Goal: Task Accomplishment & Management: Complete application form

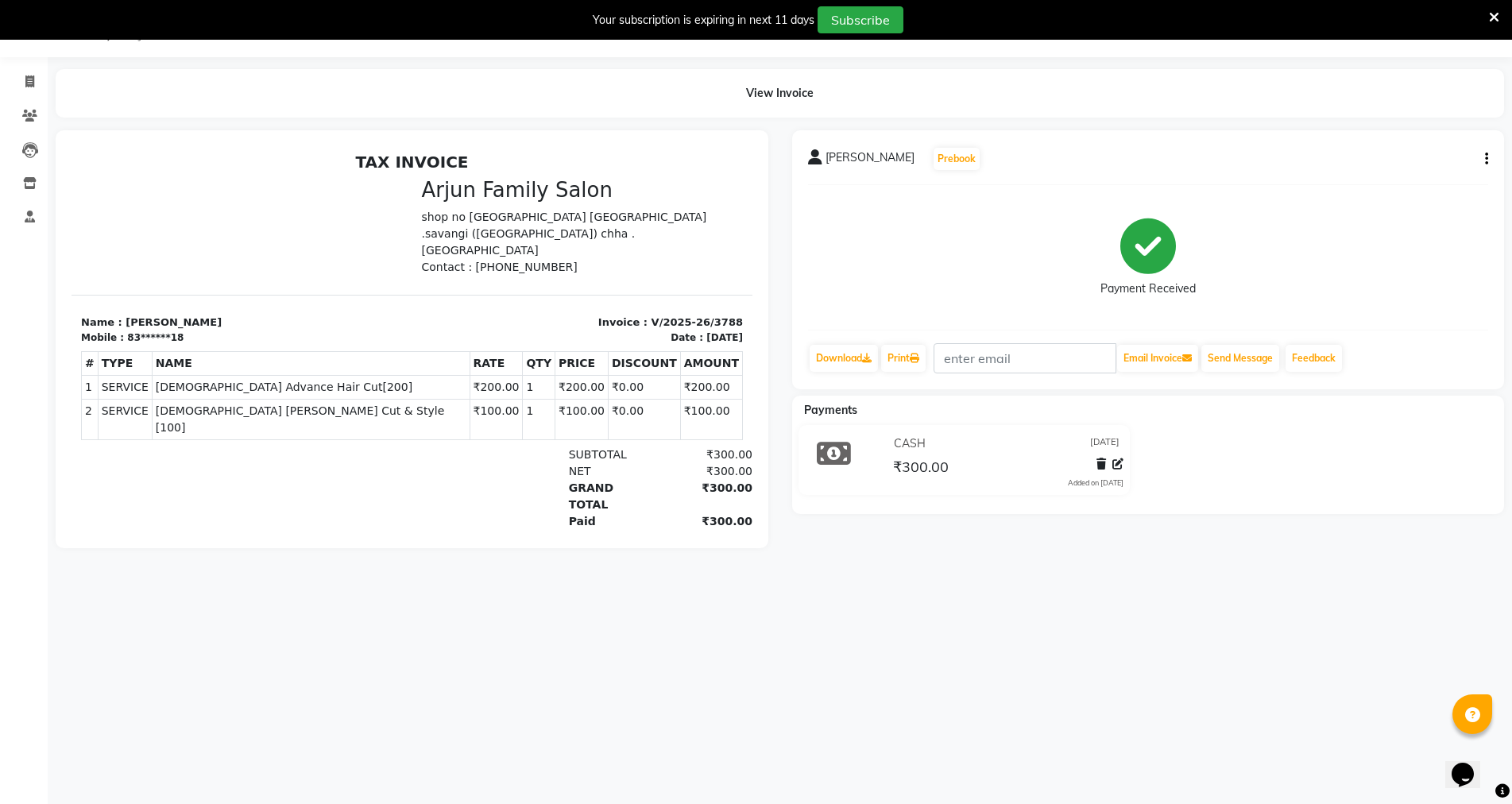
scroll to position [40, 0]
click at [24, 78] on span at bounding box center [30, 82] width 28 height 18
select select "service"
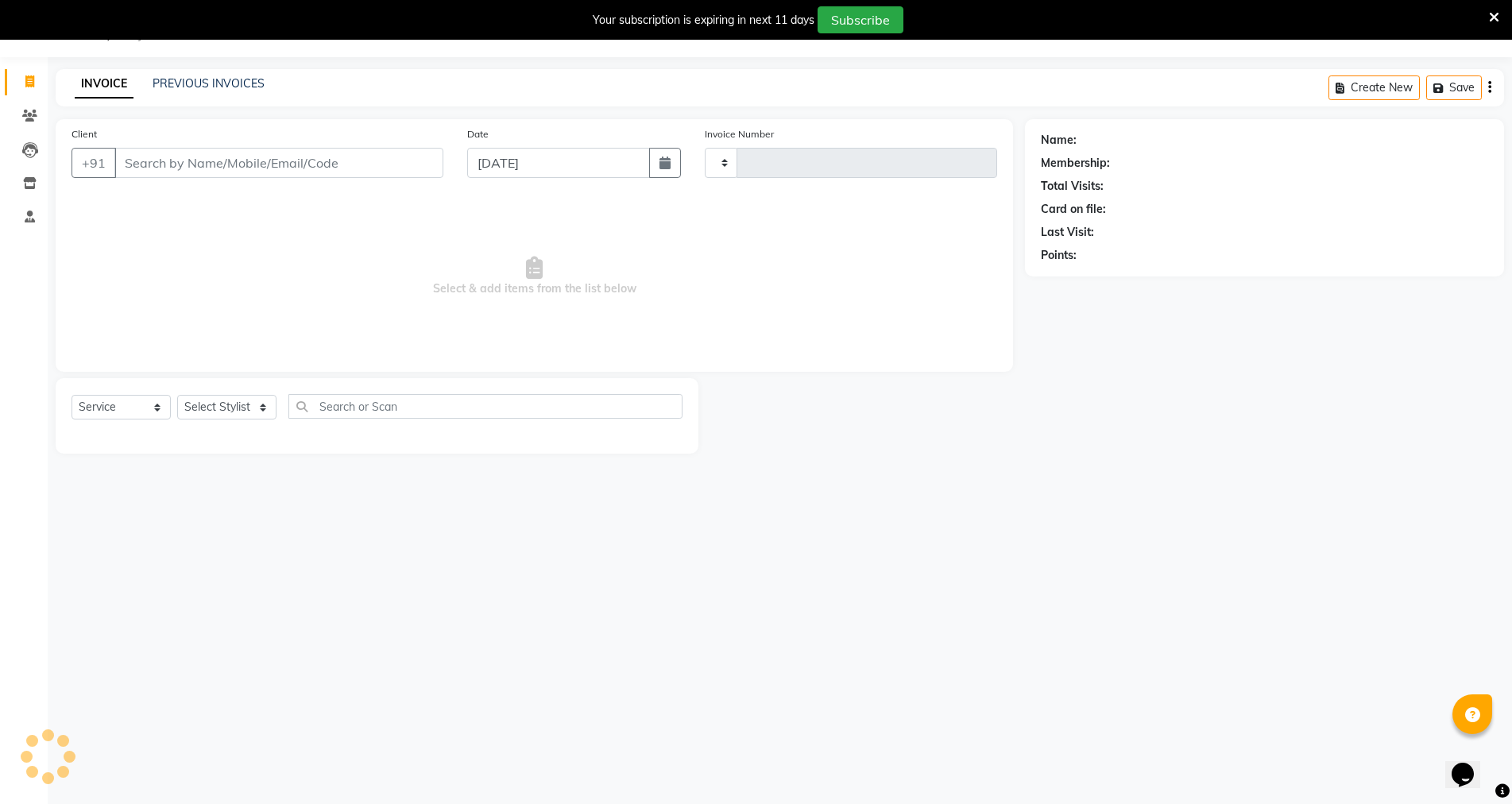
type input "3790"
select select "6947"
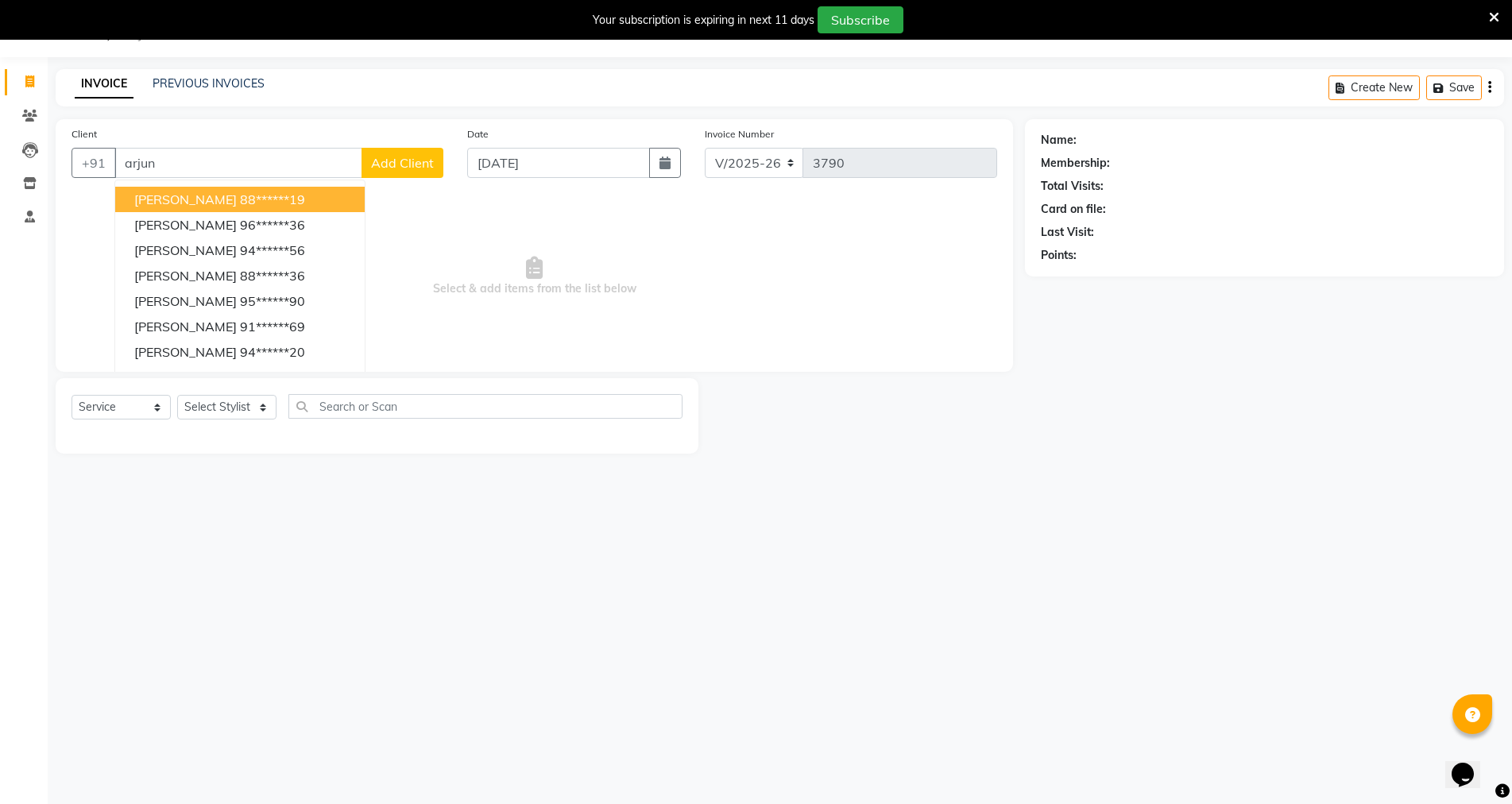
click at [262, 168] on input "arjun" at bounding box center [238, 162] width 248 height 30
type input "a"
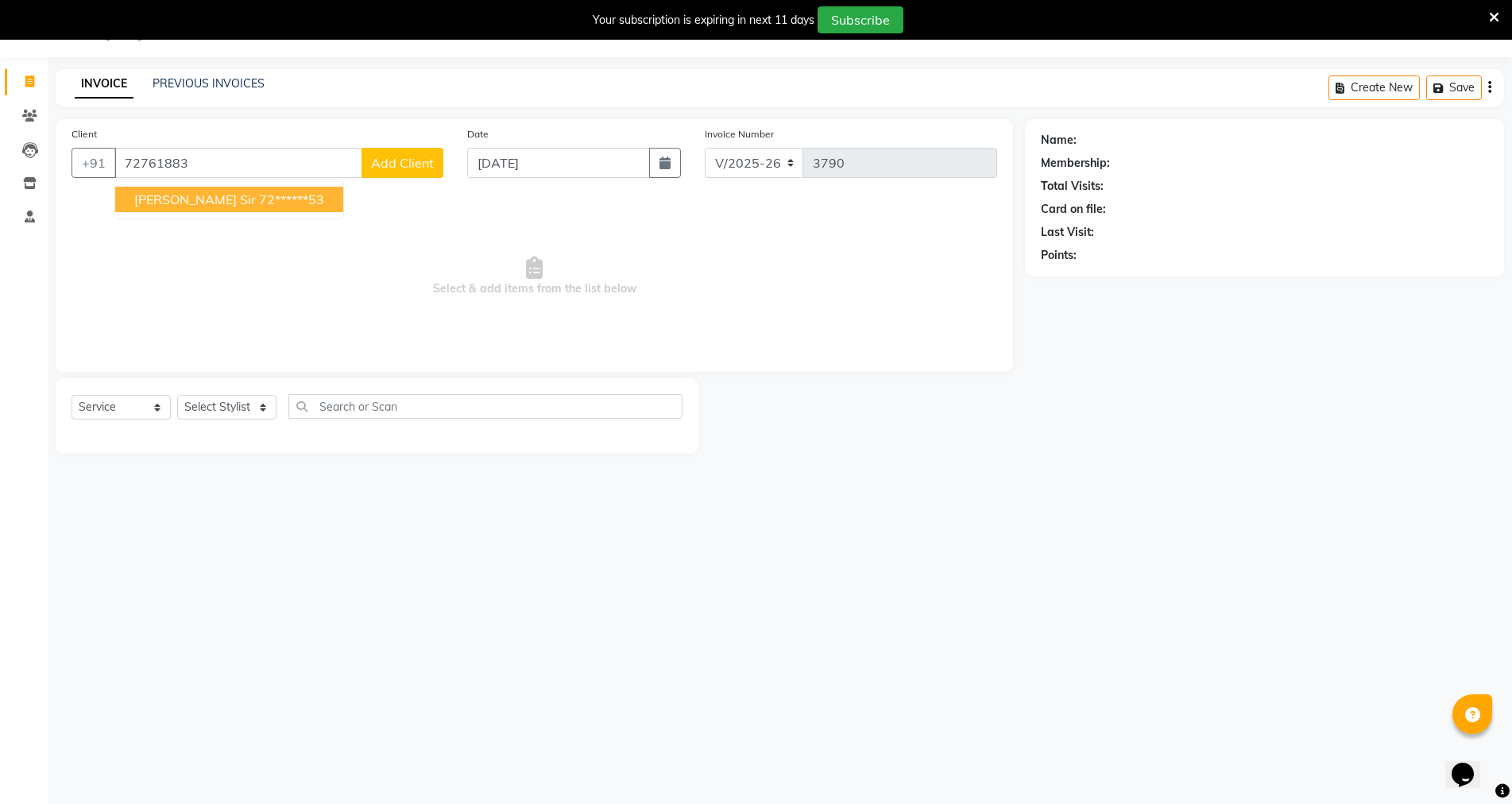
click at [182, 197] on span "[PERSON_NAME] sir" at bounding box center [195, 200] width 121 height 16
type input "72******53"
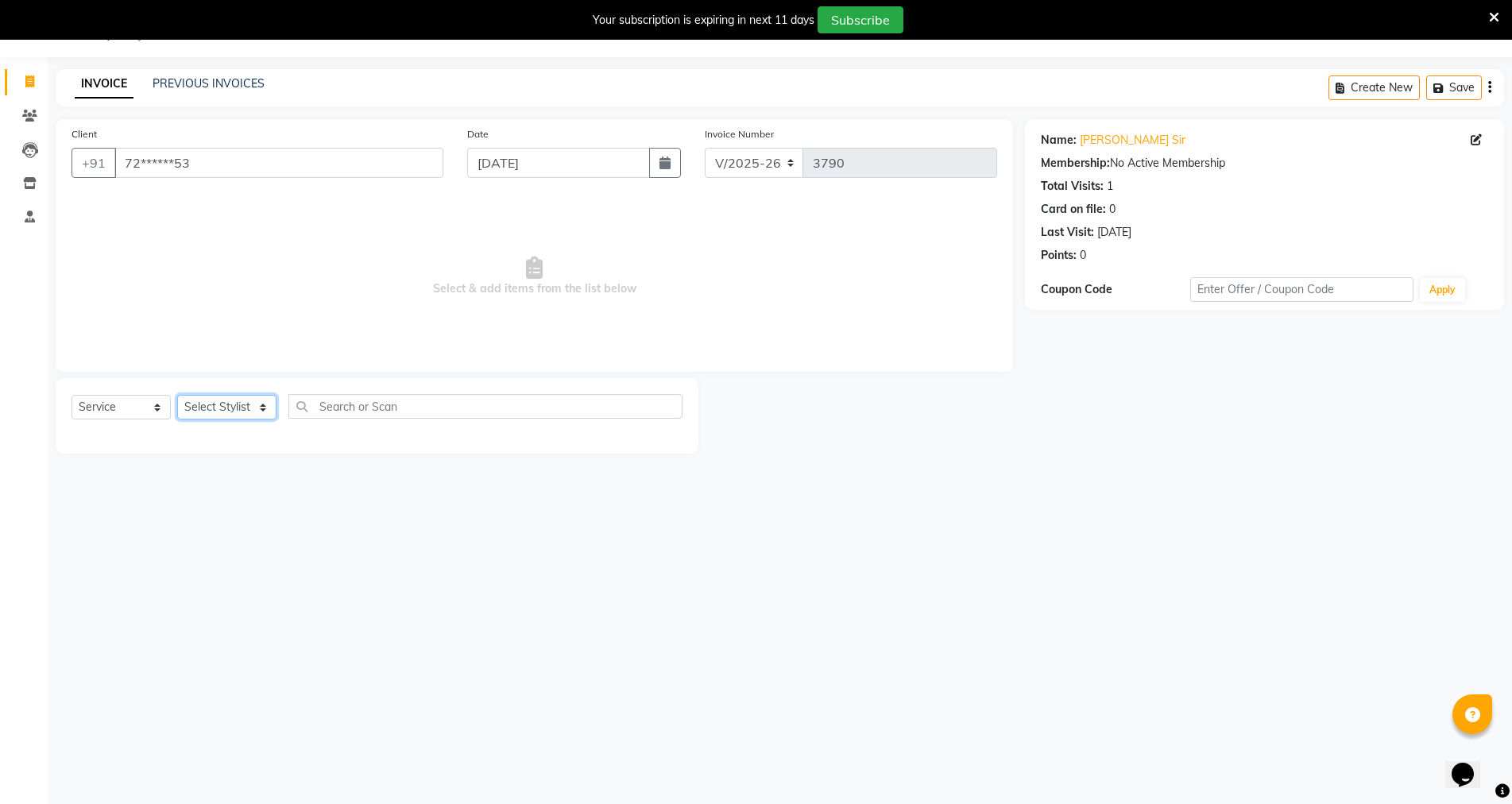
click at [246, 402] on select "Select Stylist arjun [PERSON_NAME] [PERSON_NAME] [PERSON_NAME] [PERSON_NAME]" at bounding box center [227, 407] width 99 height 24
select select "83793"
click at [178, 395] on select "Select Stylist arjun [PERSON_NAME] [PERSON_NAME] [PERSON_NAME] [PERSON_NAME]" at bounding box center [227, 407] width 99 height 24
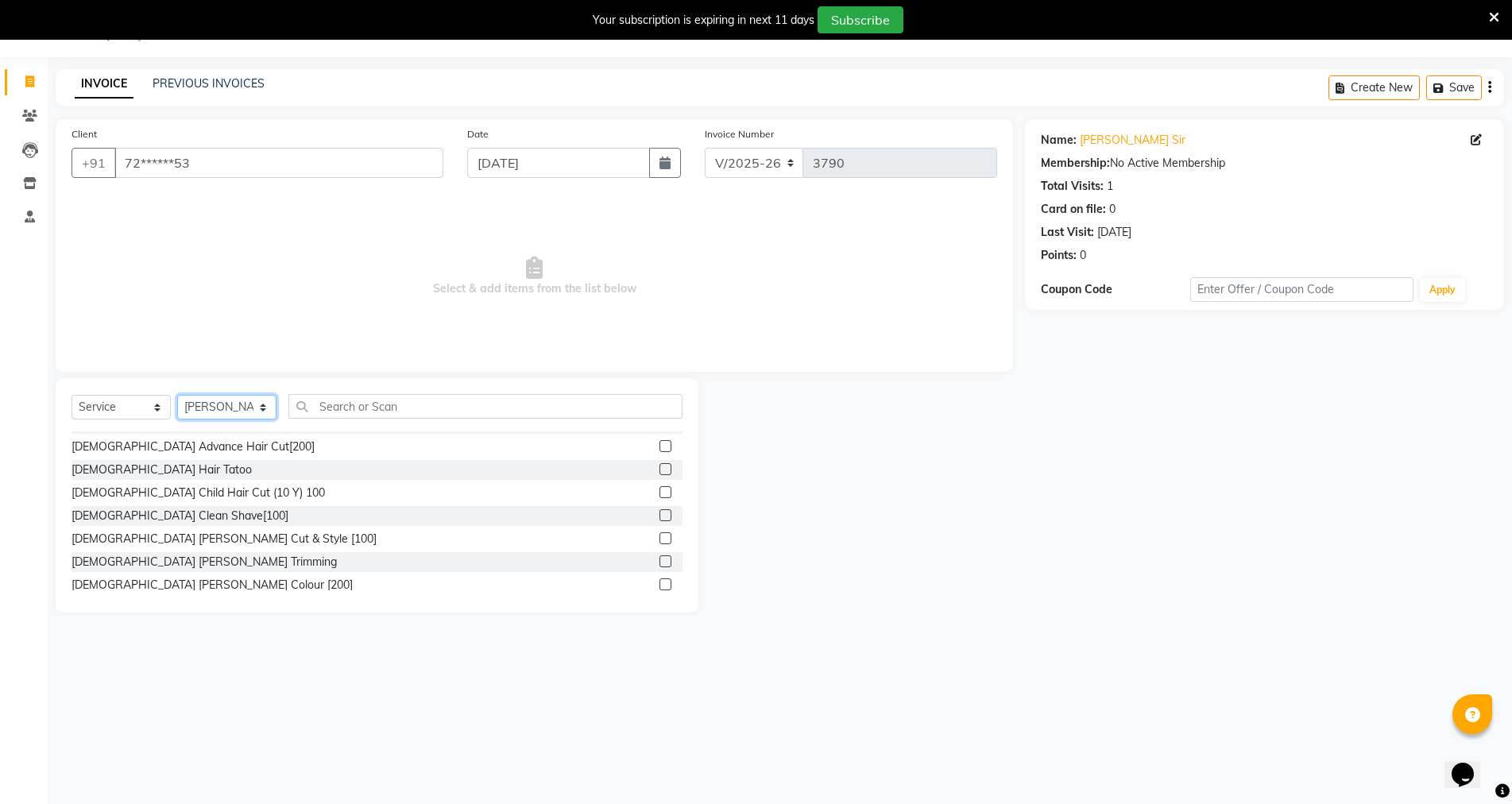
scroll to position [159, 0]
click at [201, 445] on div "[DEMOGRAPHIC_DATA] Advance Hair Cut[200]" at bounding box center [193, 444] width 244 height 16
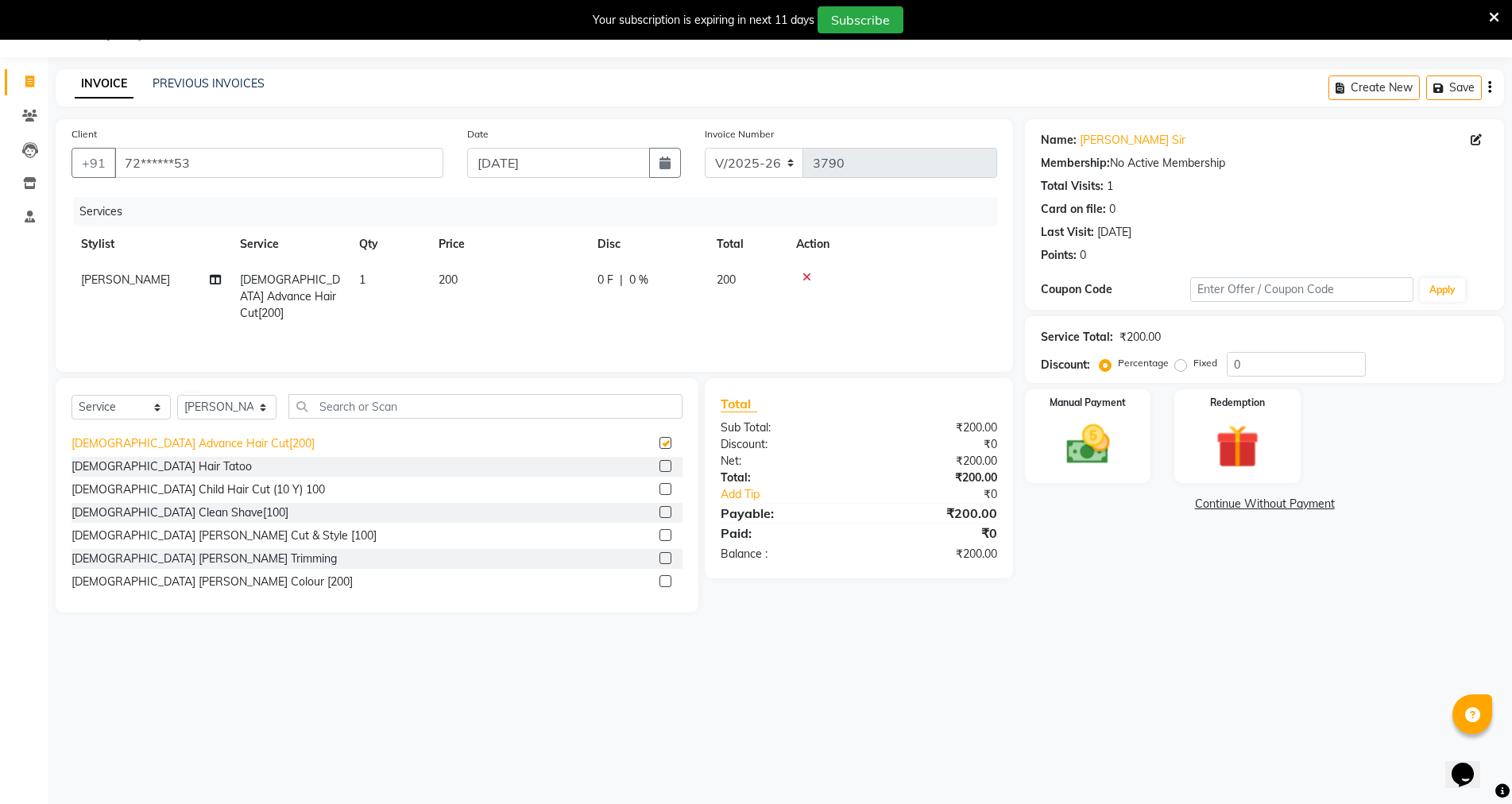
checkbox input "false"
click at [196, 533] on div "[DEMOGRAPHIC_DATA] [PERSON_NAME] Cut & Style [100]" at bounding box center [224, 536] width 305 height 16
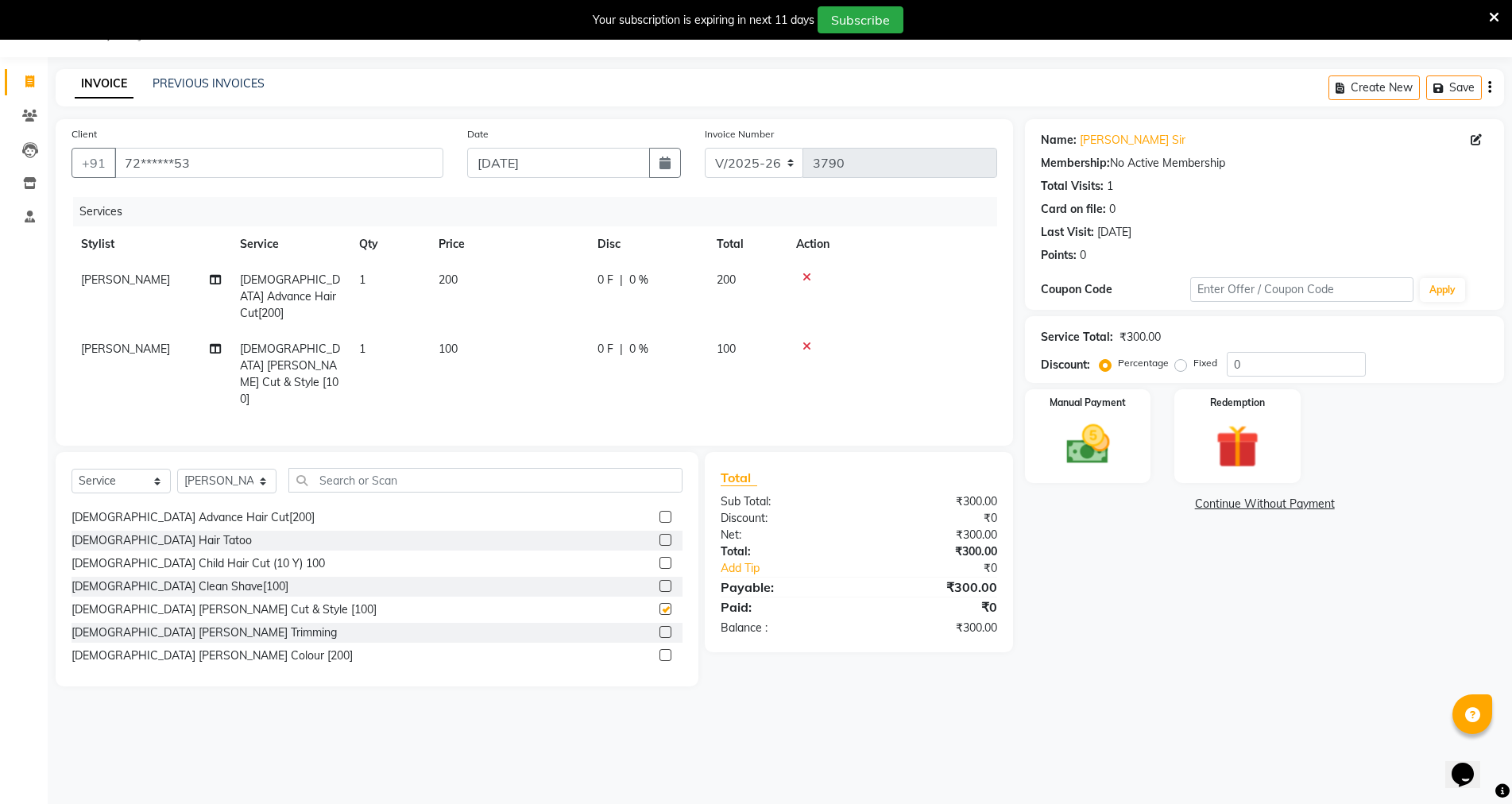
checkbox input "false"
click at [1070, 434] on img at bounding box center [1088, 444] width 73 height 51
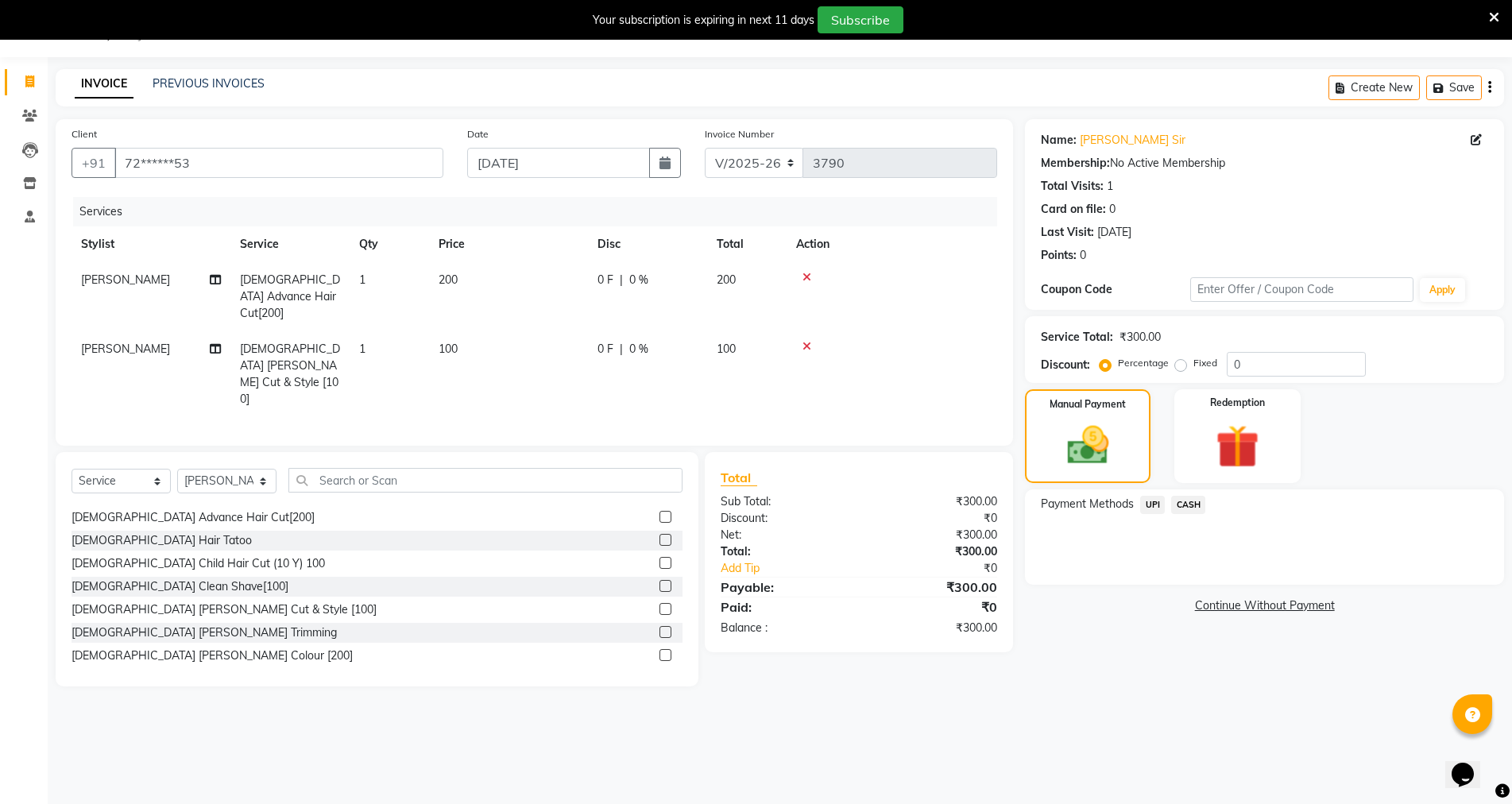
click at [1145, 499] on span "UPI" at bounding box center [1153, 505] width 24 height 18
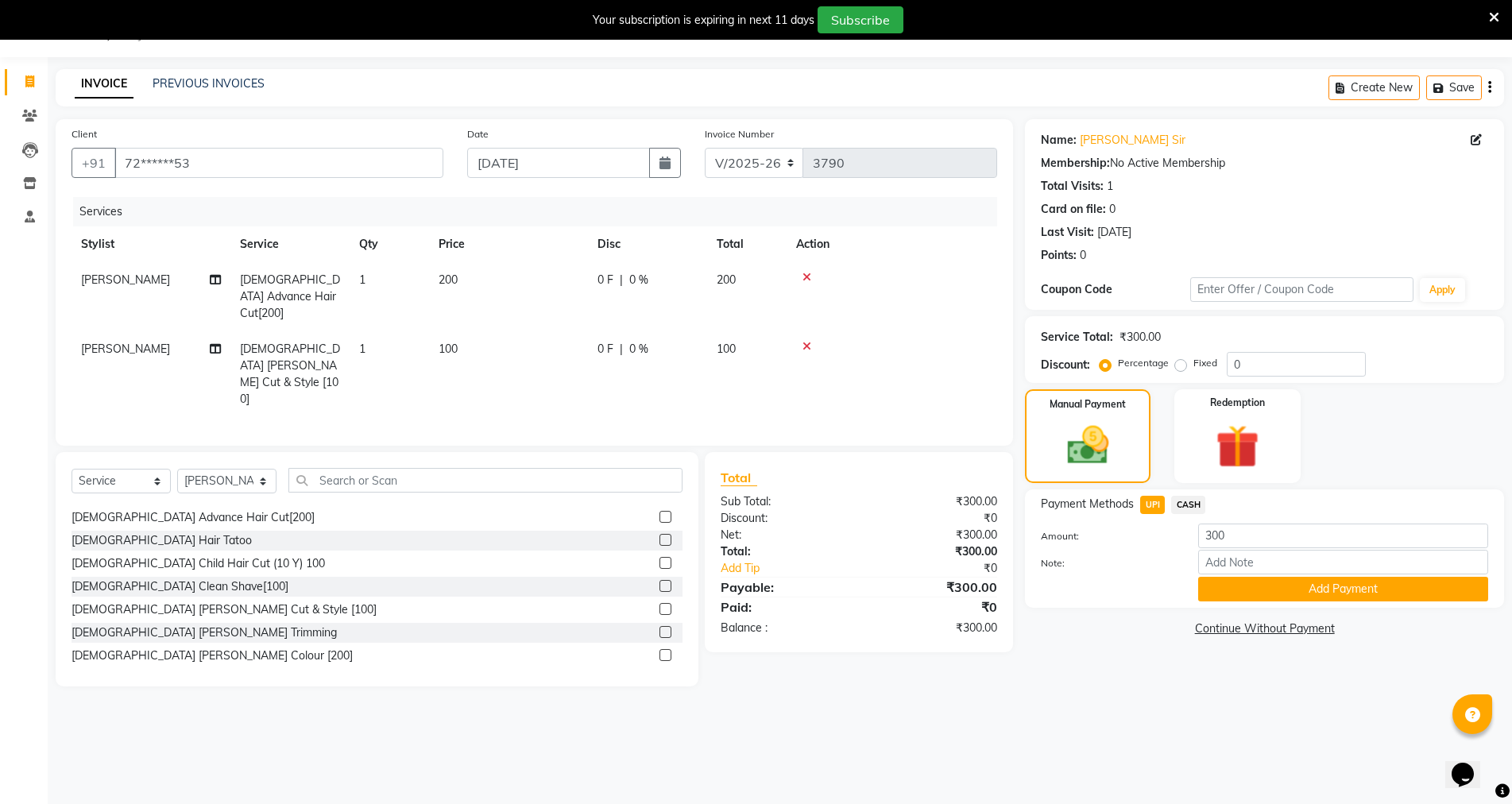
click at [1188, 500] on span "CASH" at bounding box center [1189, 505] width 34 height 18
click at [1254, 583] on button "Add Payment" at bounding box center [1343, 589] width 290 height 24
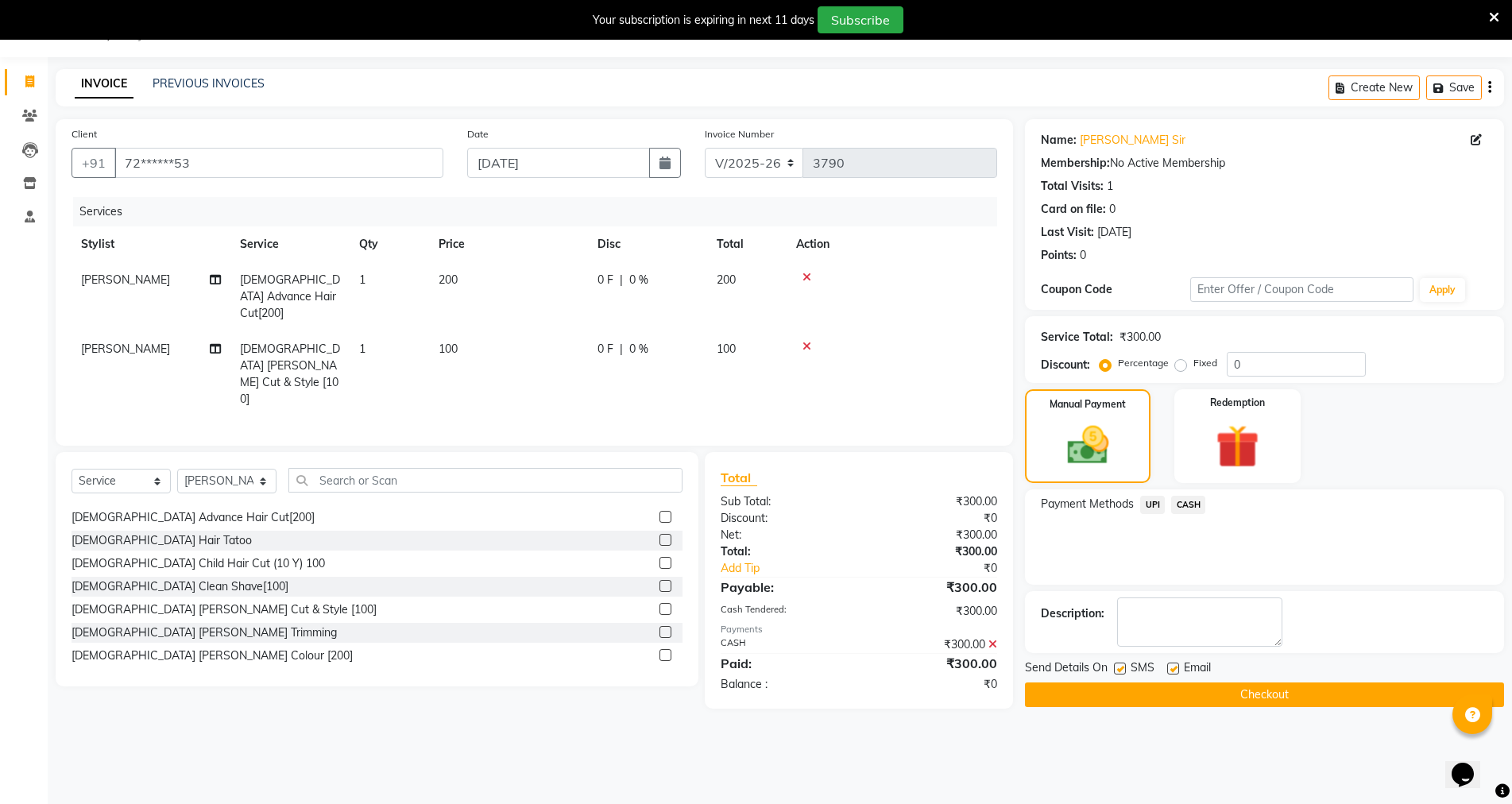
click at [1238, 692] on button "Checkout" at bounding box center [1264, 695] width 479 height 24
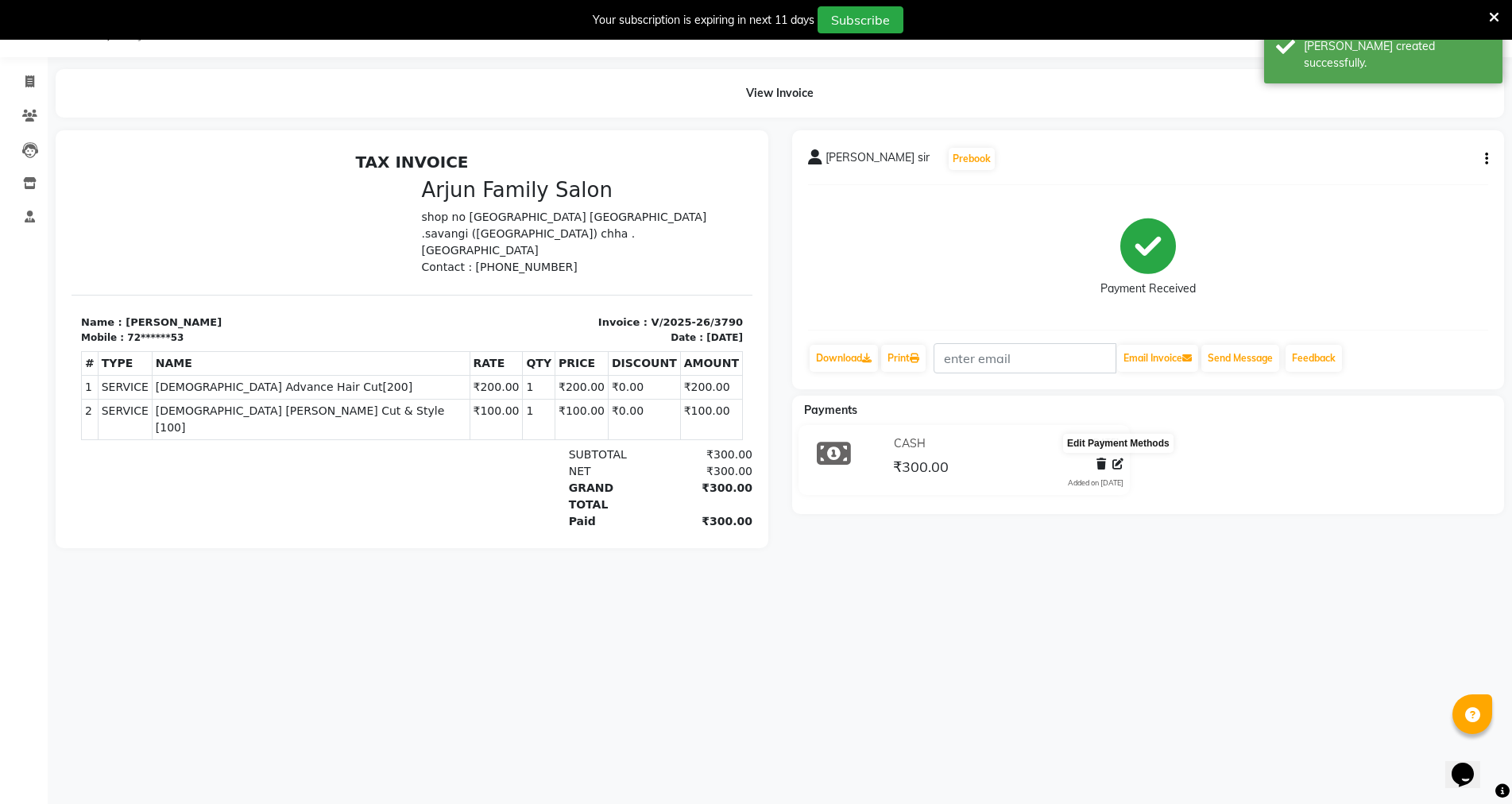
click at [1118, 464] on icon at bounding box center [1119, 464] width 11 height 11
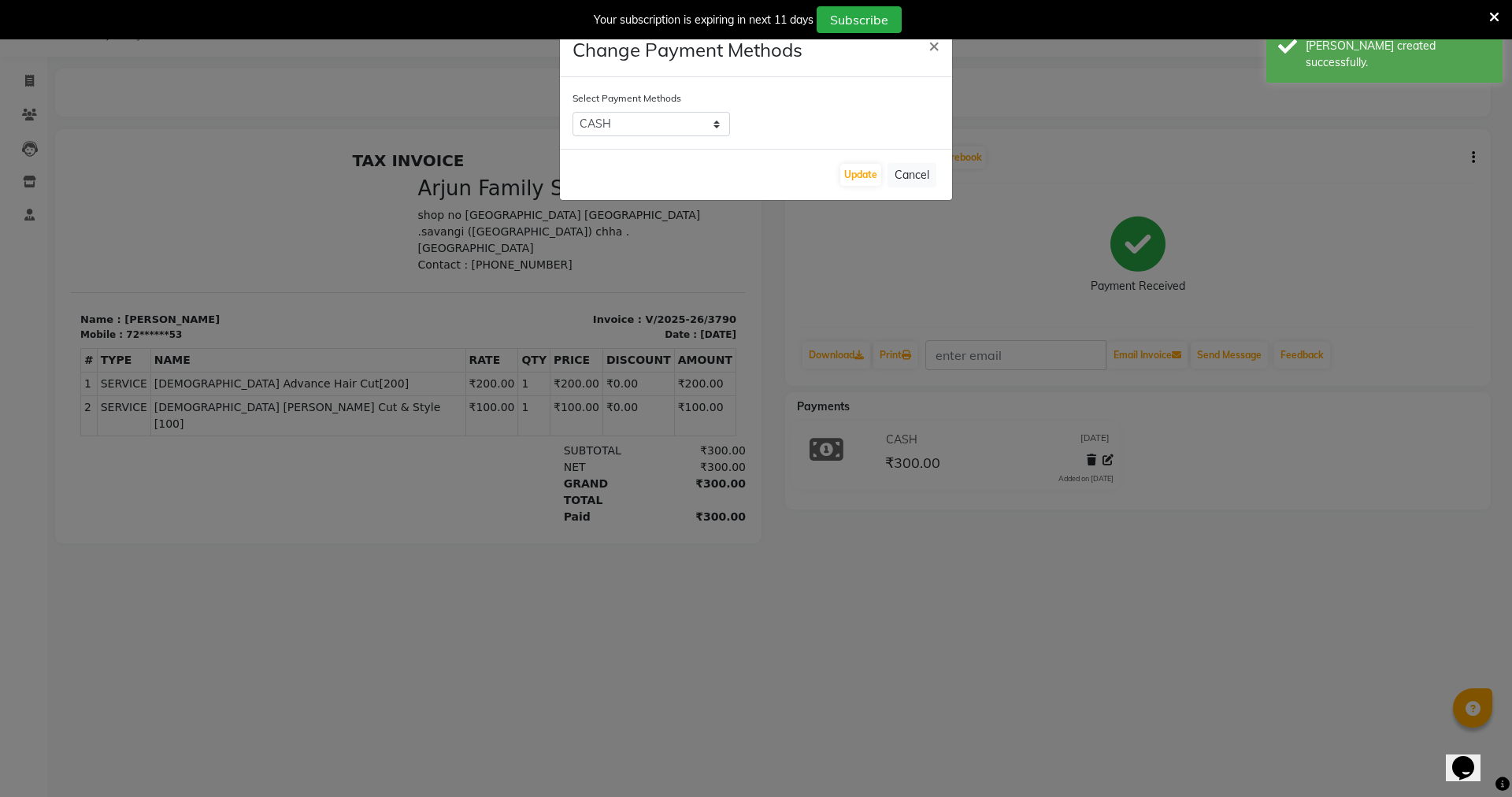
click at [655, 99] on label "Select Payment Methods" at bounding box center [626, 99] width 109 height 15
click at [658, 115] on select "UPI CASH" at bounding box center [651, 124] width 157 height 24
select select "8"
click at [572, 112] on select "UPI CASH" at bounding box center [651, 124] width 157 height 24
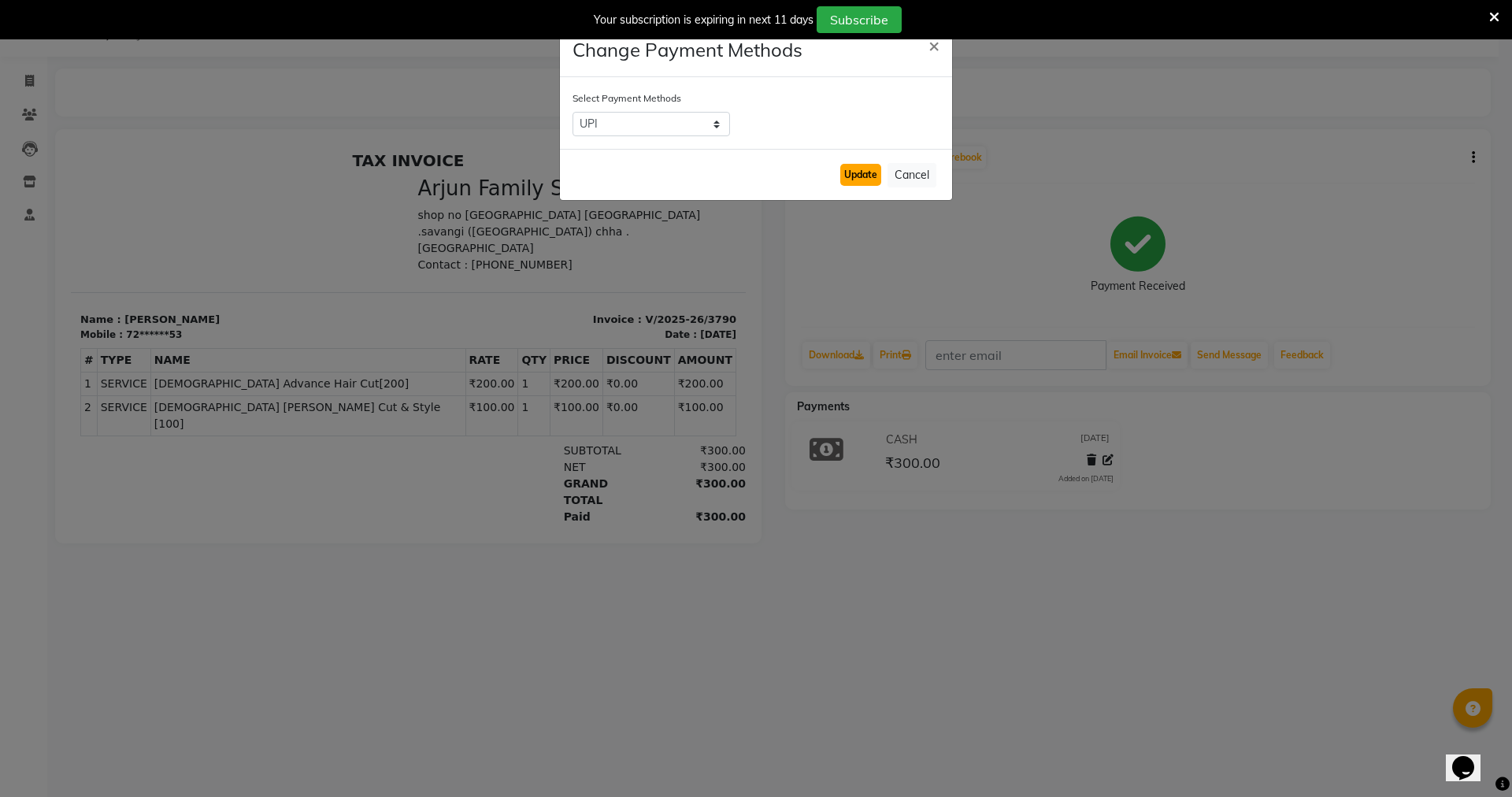
click at [870, 170] on button "Update" at bounding box center [861, 174] width 41 height 22
click at [868, 168] on button "Update" at bounding box center [861, 174] width 41 height 22
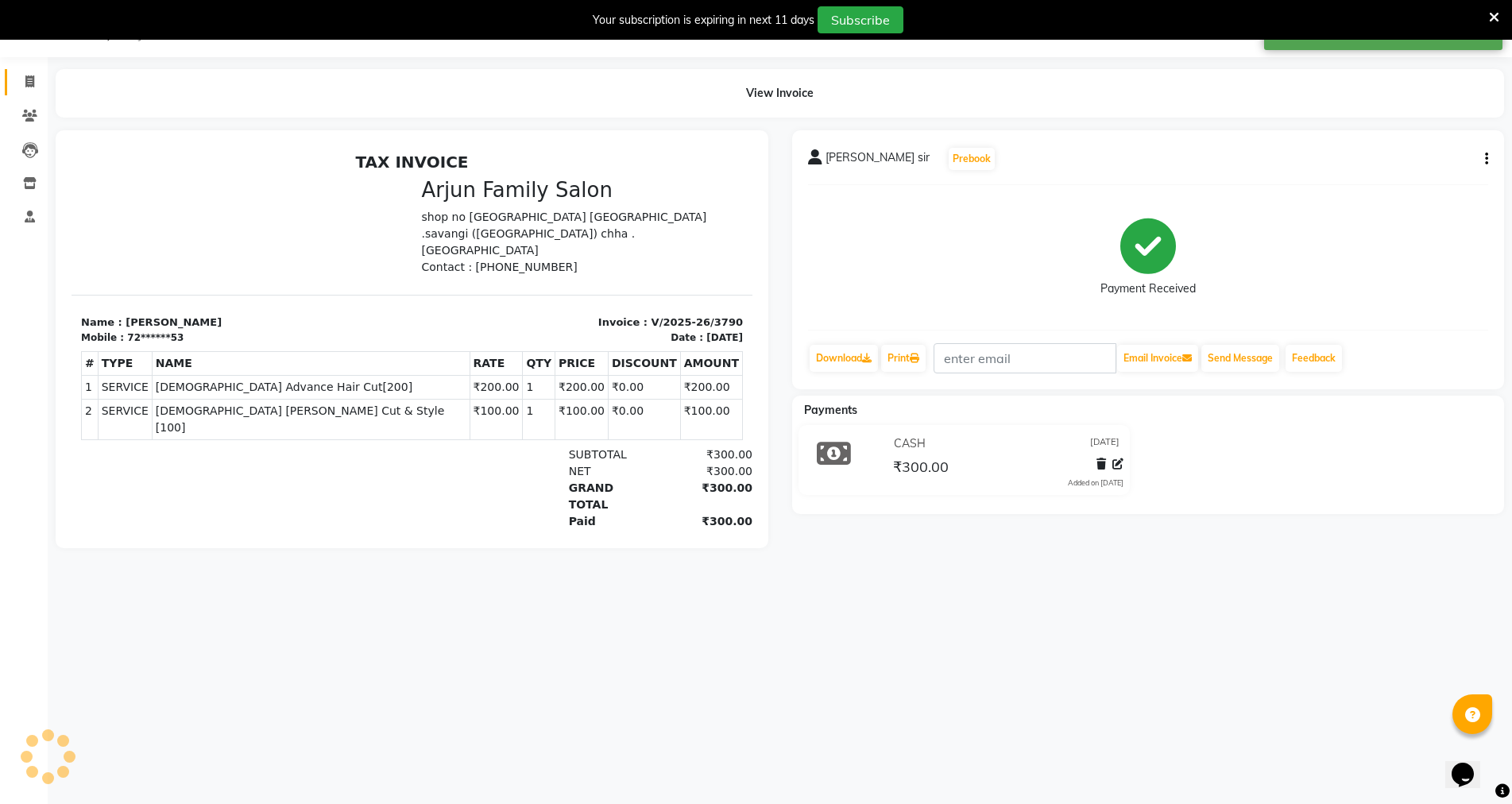
drag, startPoint x: 27, startPoint y: 100, endPoint x: 27, endPoint y: 84, distance: 16.0
click at [27, 95] on ul "Invoice Clients Leads Inventory Staff Segments Page Builder" at bounding box center [24, 150] width 48 height 169
click at [28, 84] on icon at bounding box center [29, 81] width 9 height 12
select select "service"
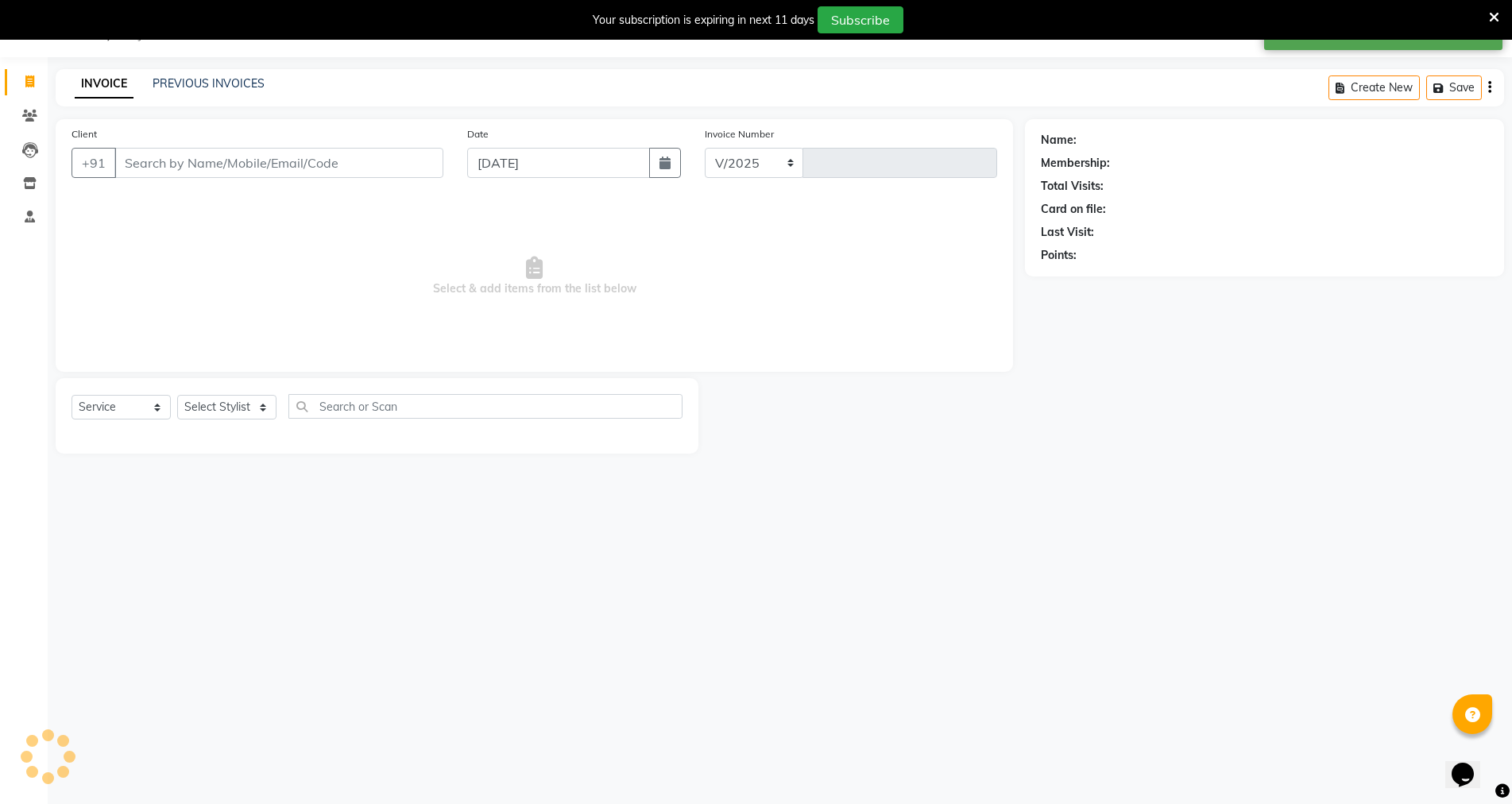
select select "6947"
type input "3791"
click at [18, 74] on span at bounding box center [30, 82] width 28 height 18
click at [178, 76] on div "PREVIOUS INVOICES" at bounding box center [209, 84] width 112 height 16
click at [187, 81] on link "PREVIOUS INVOICES" at bounding box center [209, 84] width 112 height 15
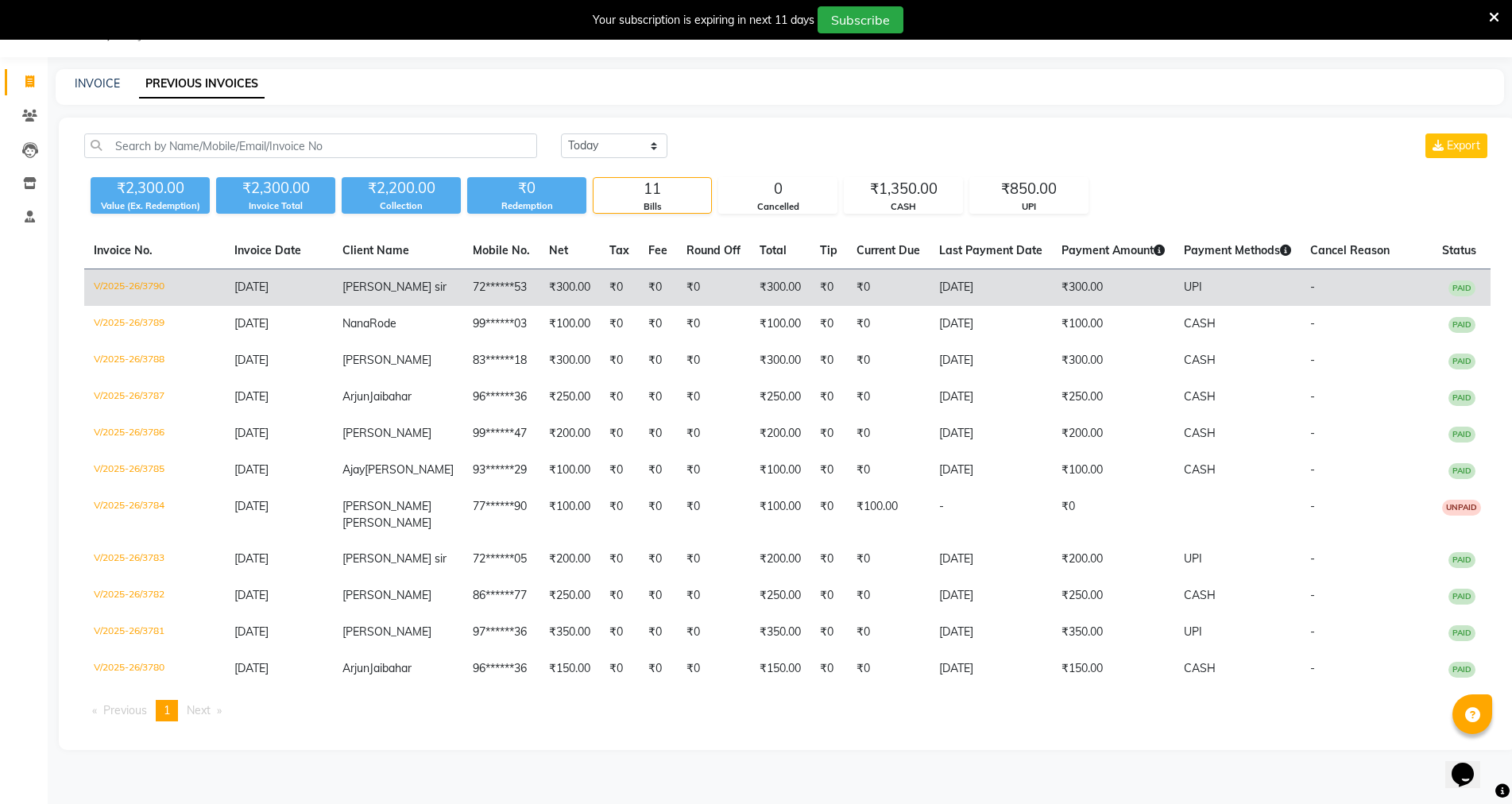
click at [930, 294] on td "[DATE]" at bounding box center [991, 288] width 122 height 37
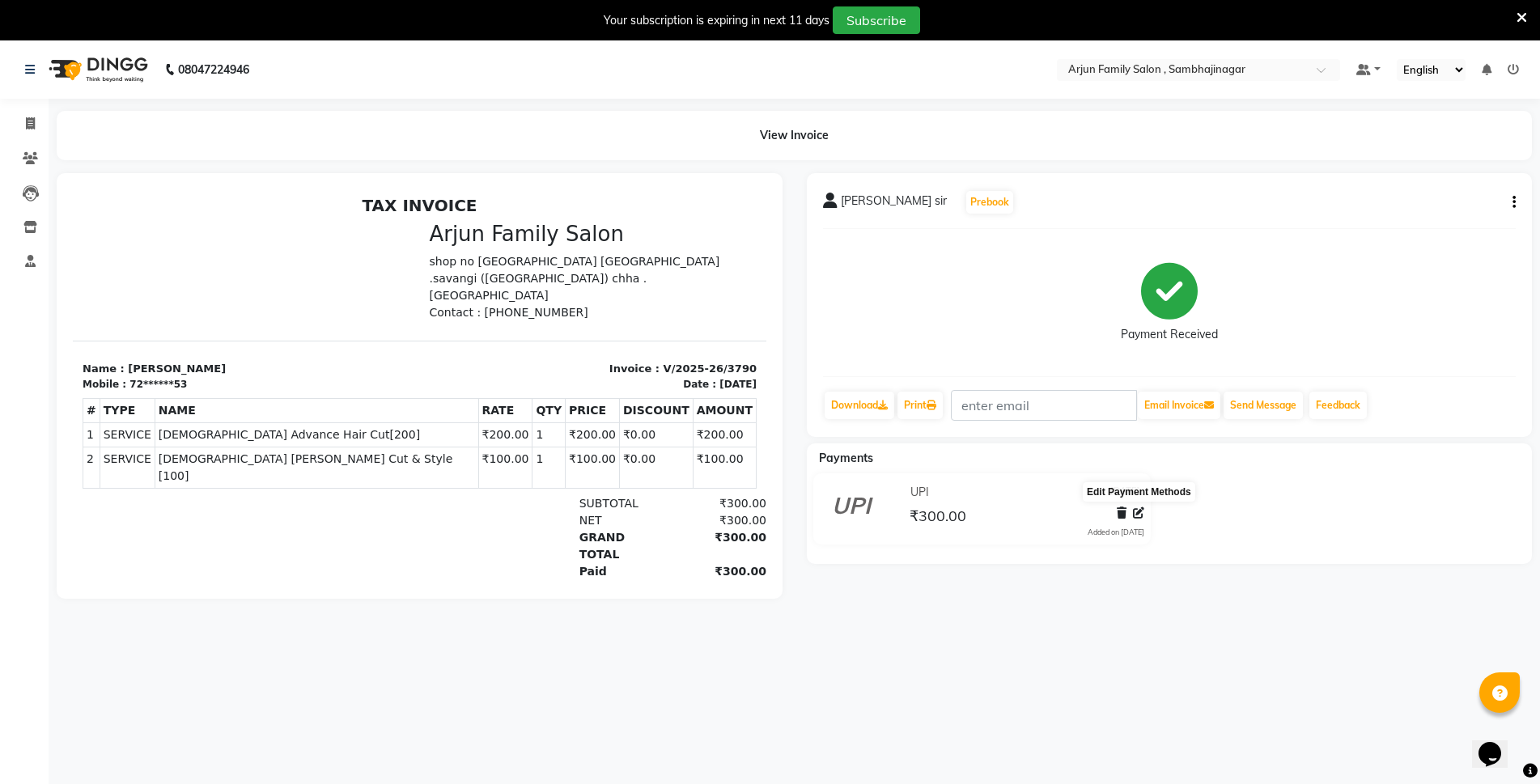
click at [1140, 515] on icon at bounding box center [1139, 514] width 12 height 12
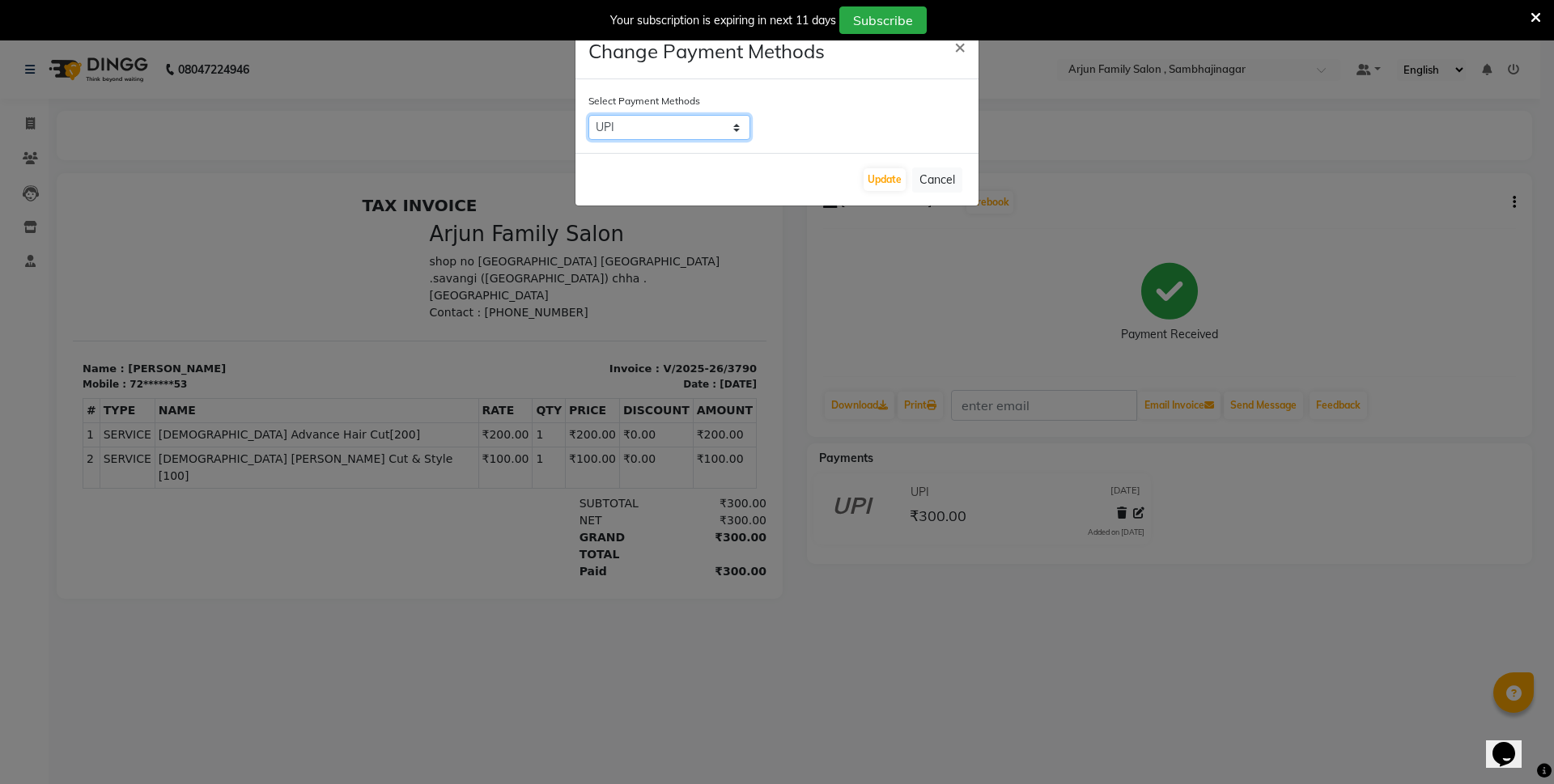
click at [636, 126] on select "UPI CASH" at bounding box center [669, 128] width 162 height 25
select select "1"
click at [588, 115] on select "UPI CASH" at bounding box center [669, 128] width 162 height 25
click at [884, 183] on button "Update" at bounding box center [884, 179] width 42 height 22
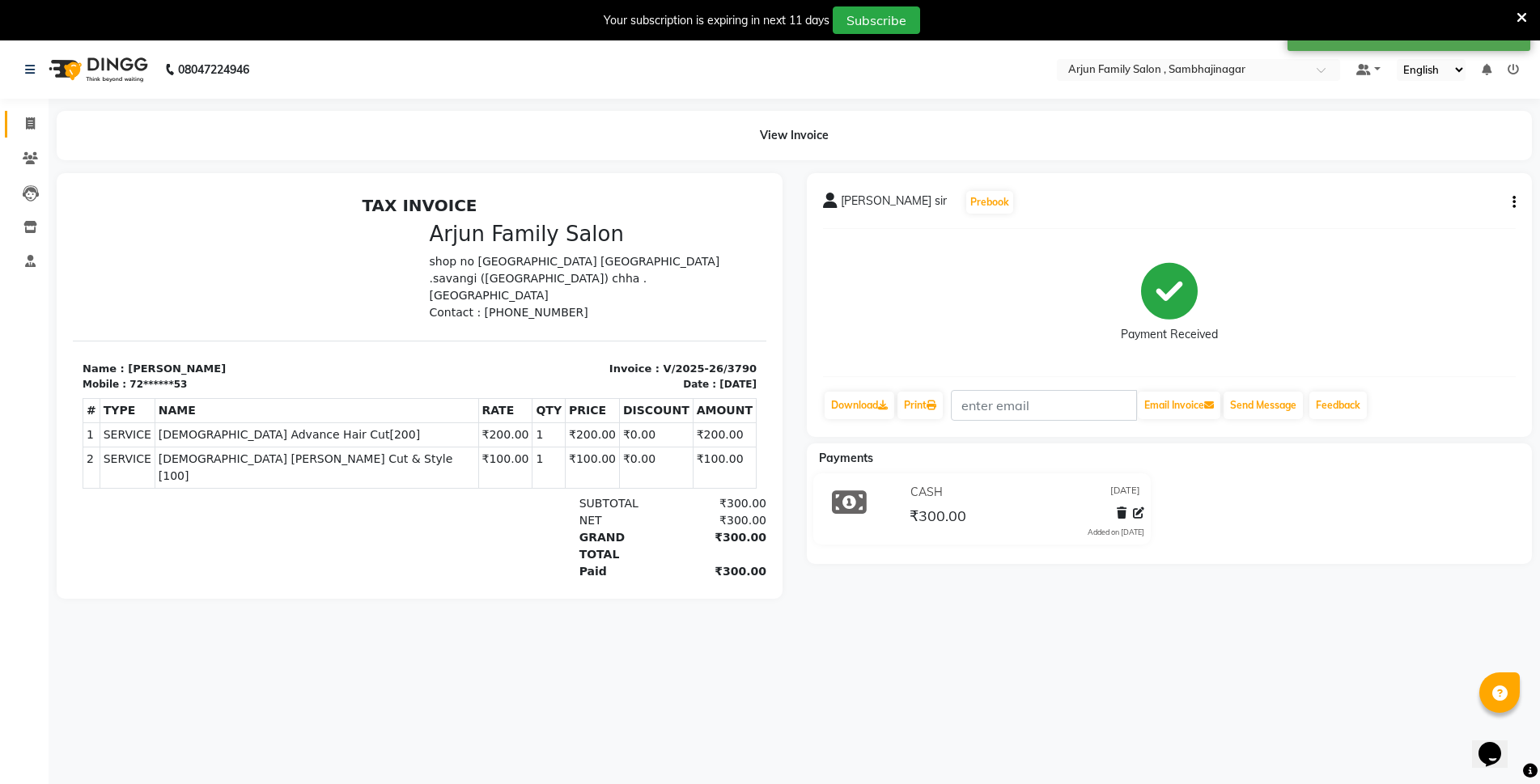
click at [27, 114] on link "Invoice" at bounding box center [24, 124] width 39 height 27
select select "service"
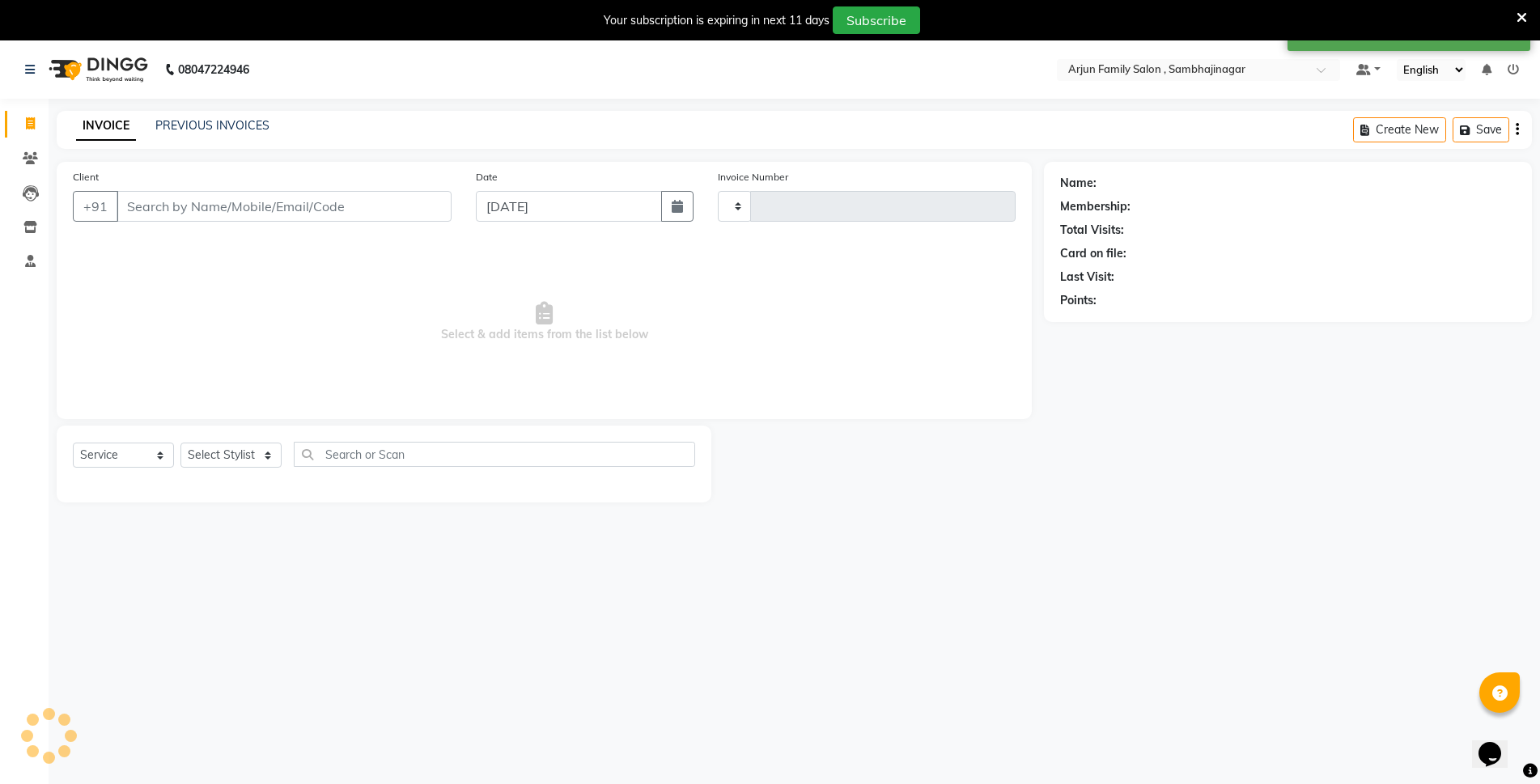
type input "3791"
select select "6947"
